Goal: Find specific page/section: Find specific page/section

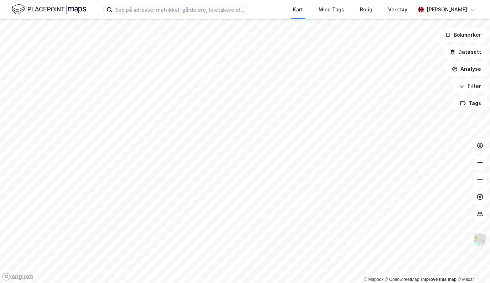
click at [220, 3] on div "Kart Mine Tags Bolig Verktøy [PERSON_NAME]" at bounding box center [245, 9] width 490 height 19
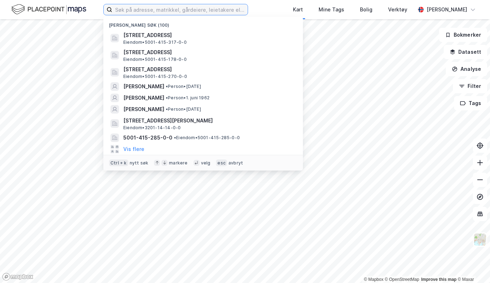
click at [230, 10] on input at bounding box center [179, 9] width 135 height 11
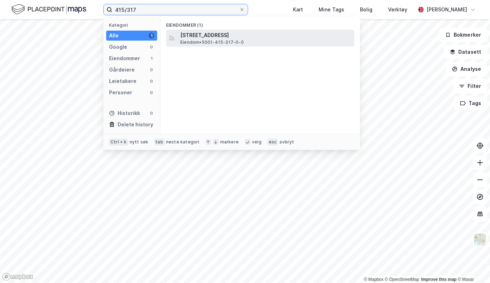
type input "415/317"
click at [278, 32] on span "[STREET_ADDRESS]" at bounding box center [265, 35] width 171 height 9
